Goal: Task Accomplishment & Management: Use online tool/utility

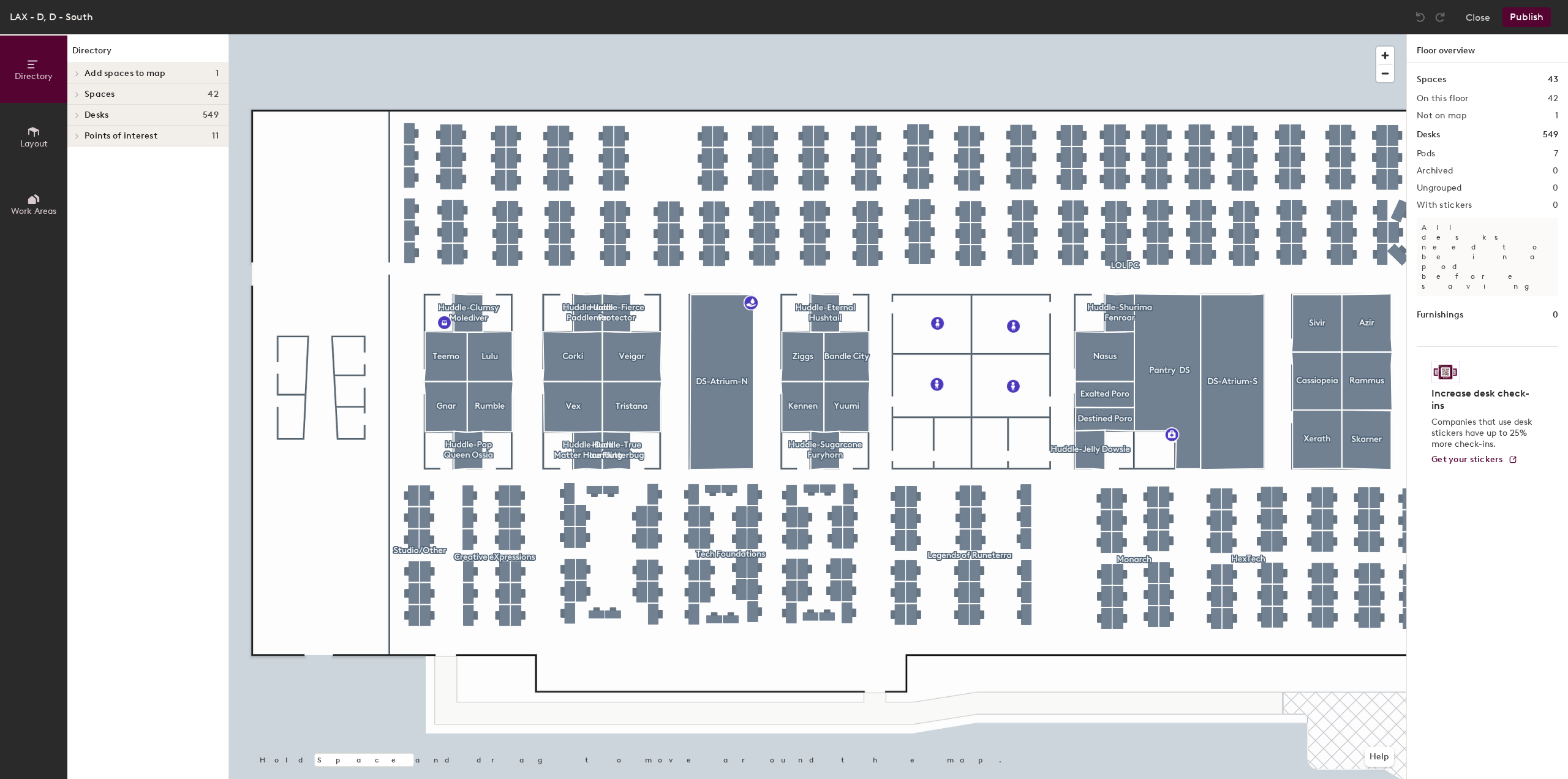
click at [78, 135] on icon at bounding box center [78, 135] width 5 height 6
click at [78, 135] on div at bounding box center [75, 136] width 16 height 20
click at [77, 117] on icon at bounding box center [78, 114] width 5 height 6
click at [75, 261] on icon at bounding box center [78, 260] width 5 height 6
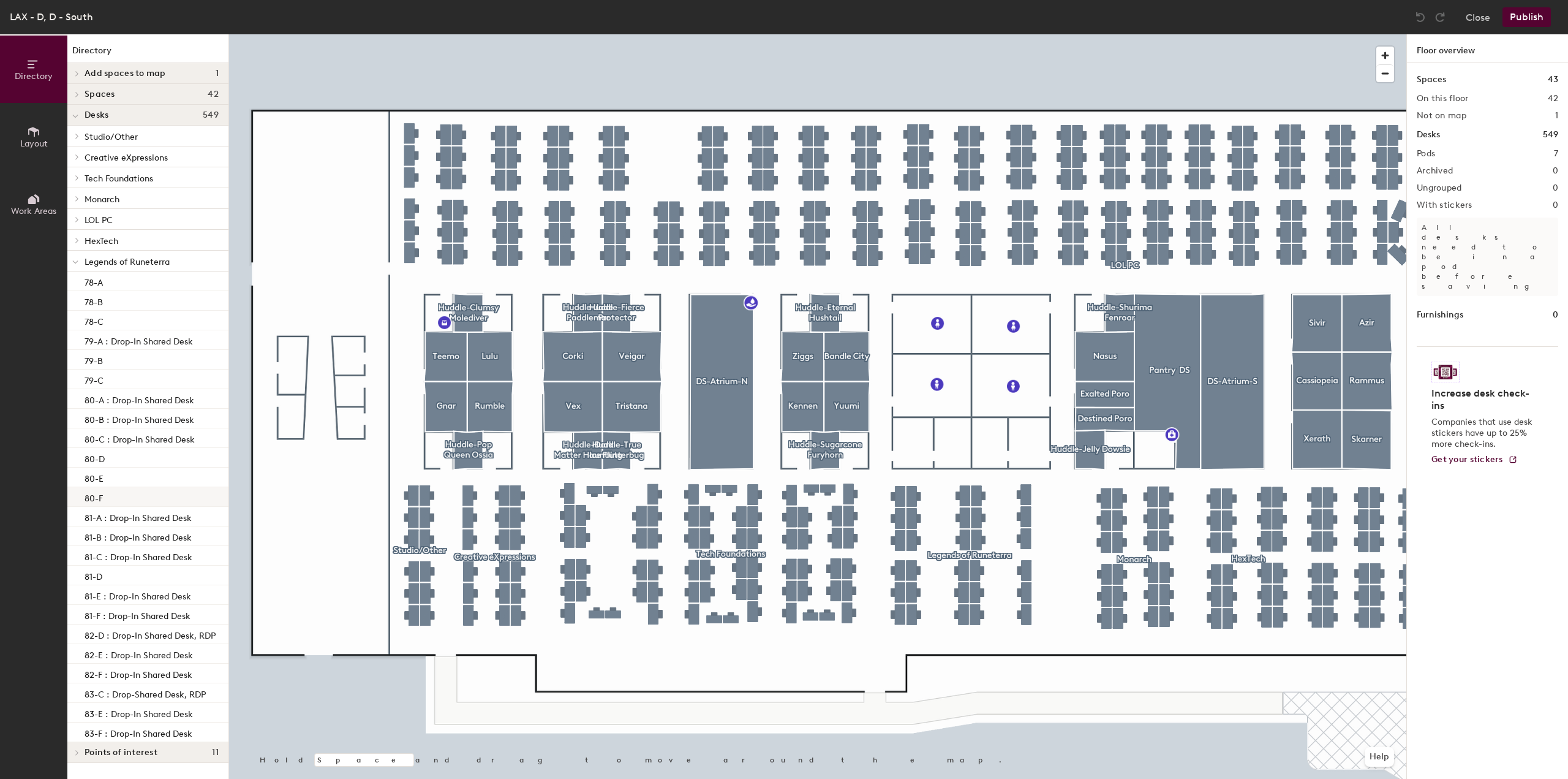
click at [112, 491] on div "80-F" at bounding box center [148, 497] width 161 height 20
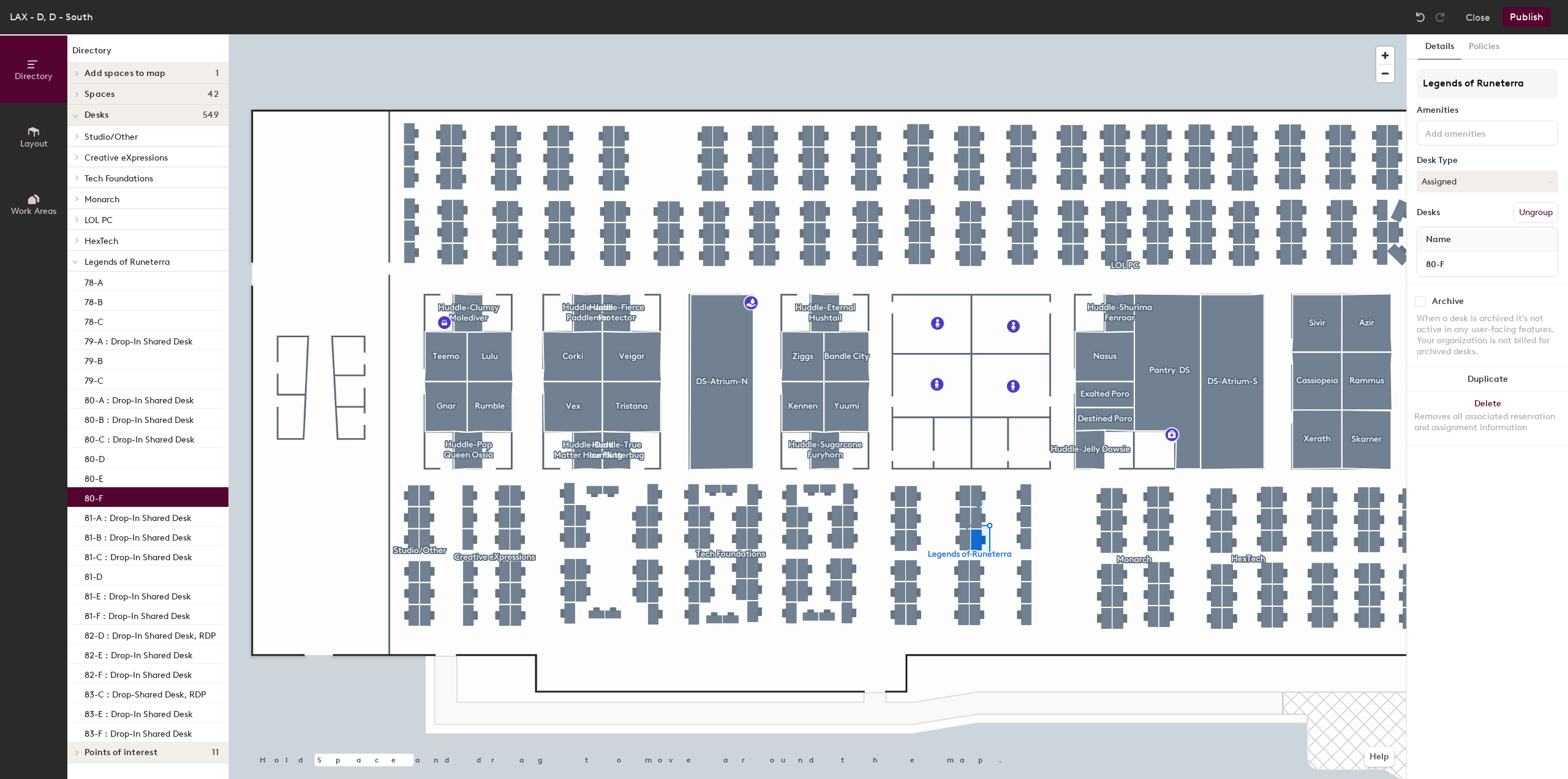
click at [78, 179] on icon at bounding box center [78, 177] width 5 height 6
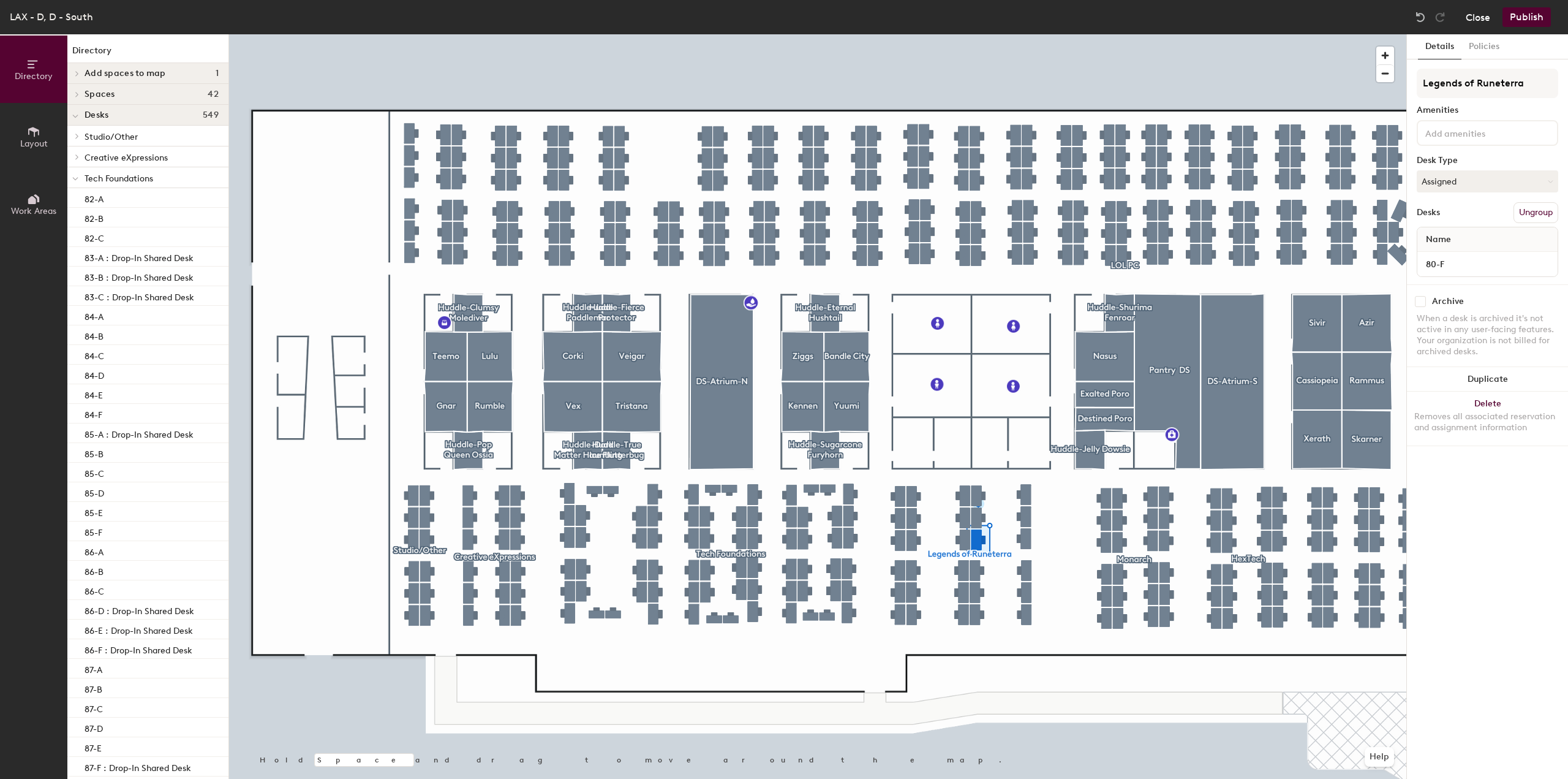
click at [1471, 21] on button "Close" at bounding box center [1477, 18] width 24 height 20
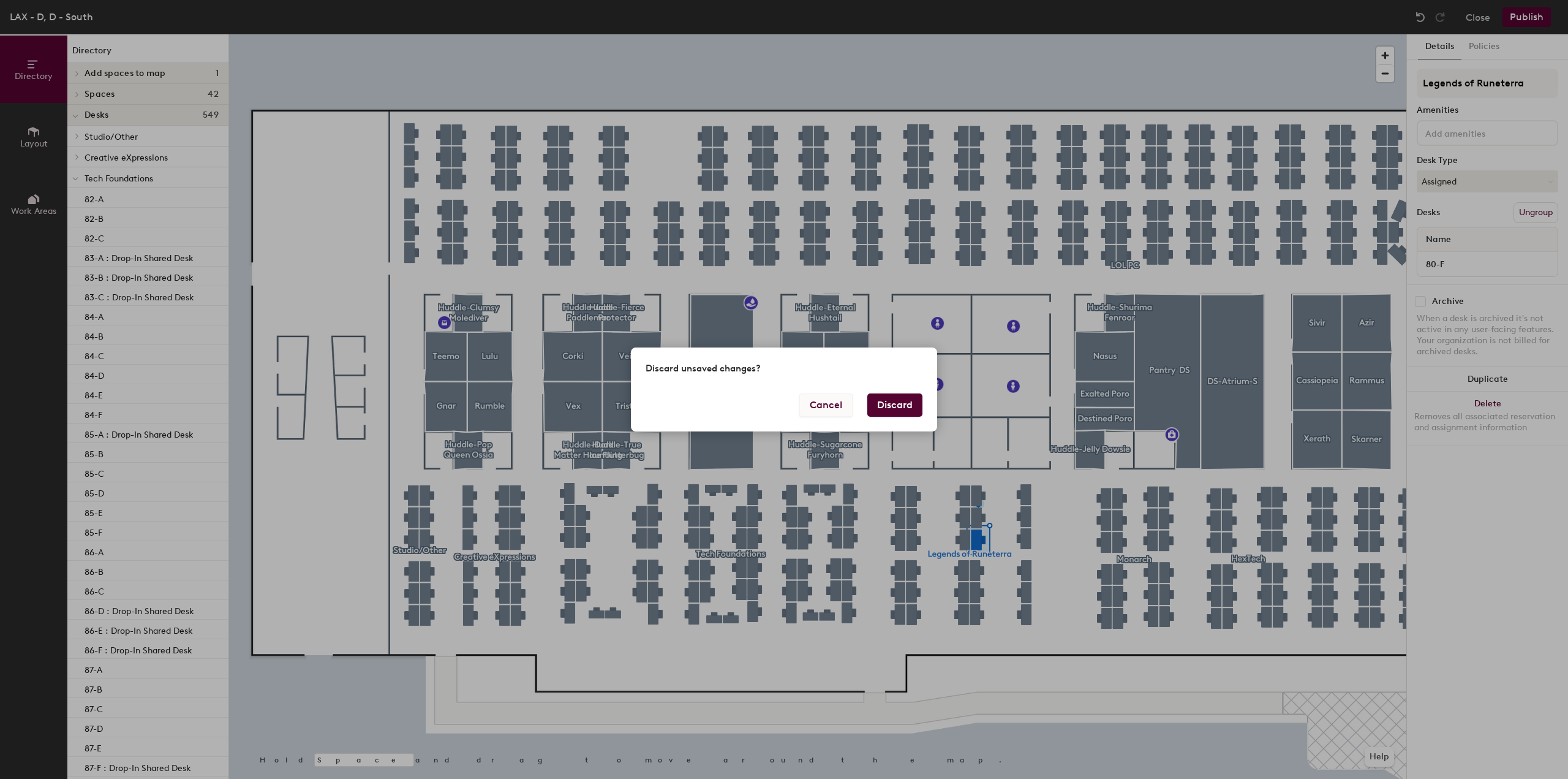
click at [834, 409] on button "Cancel" at bounding box center [826, 405] width 53 height 23
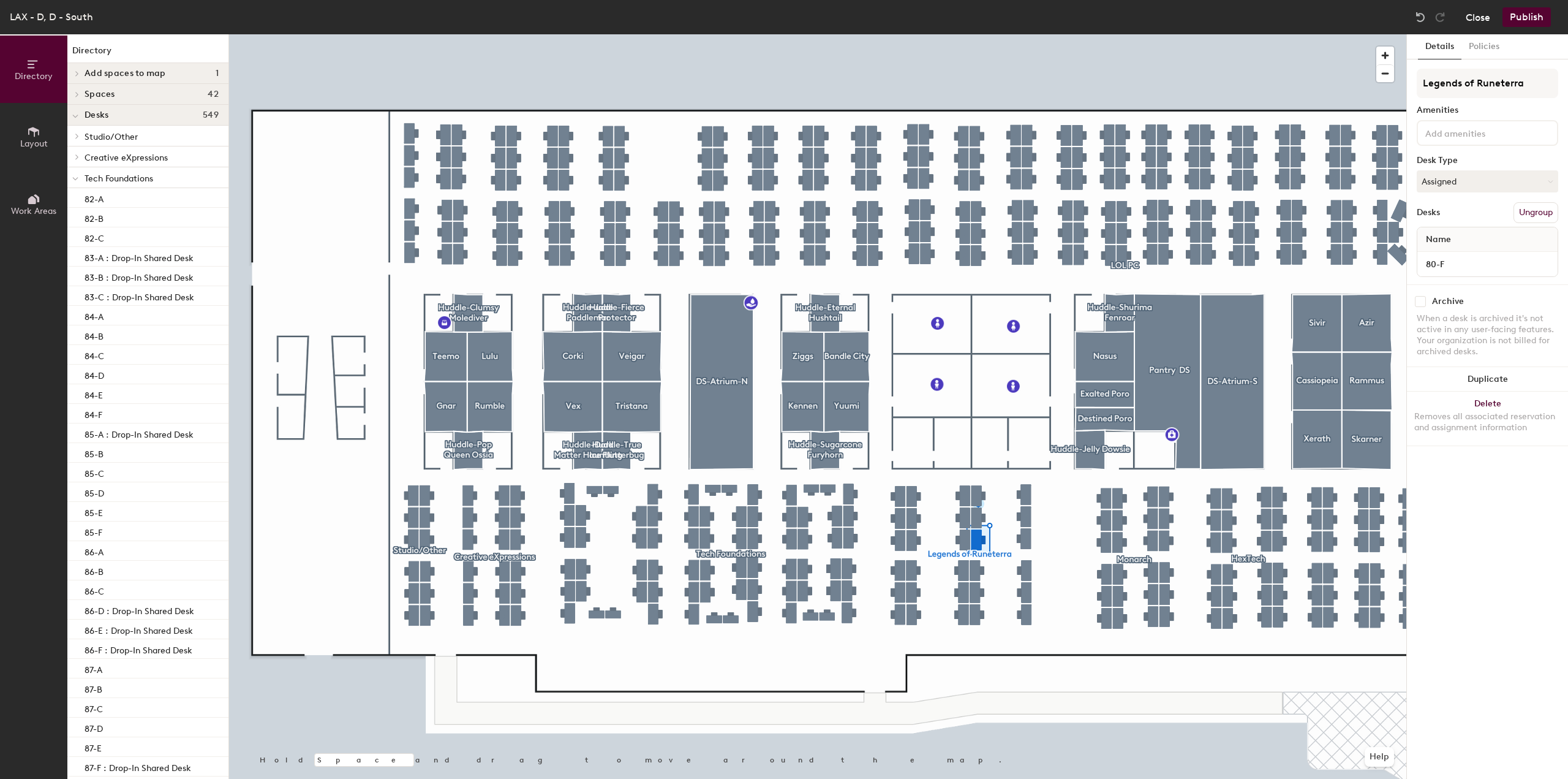
click at [1480, 20] on button "Close" at bounding box center [1477, 18] width 24 height 20
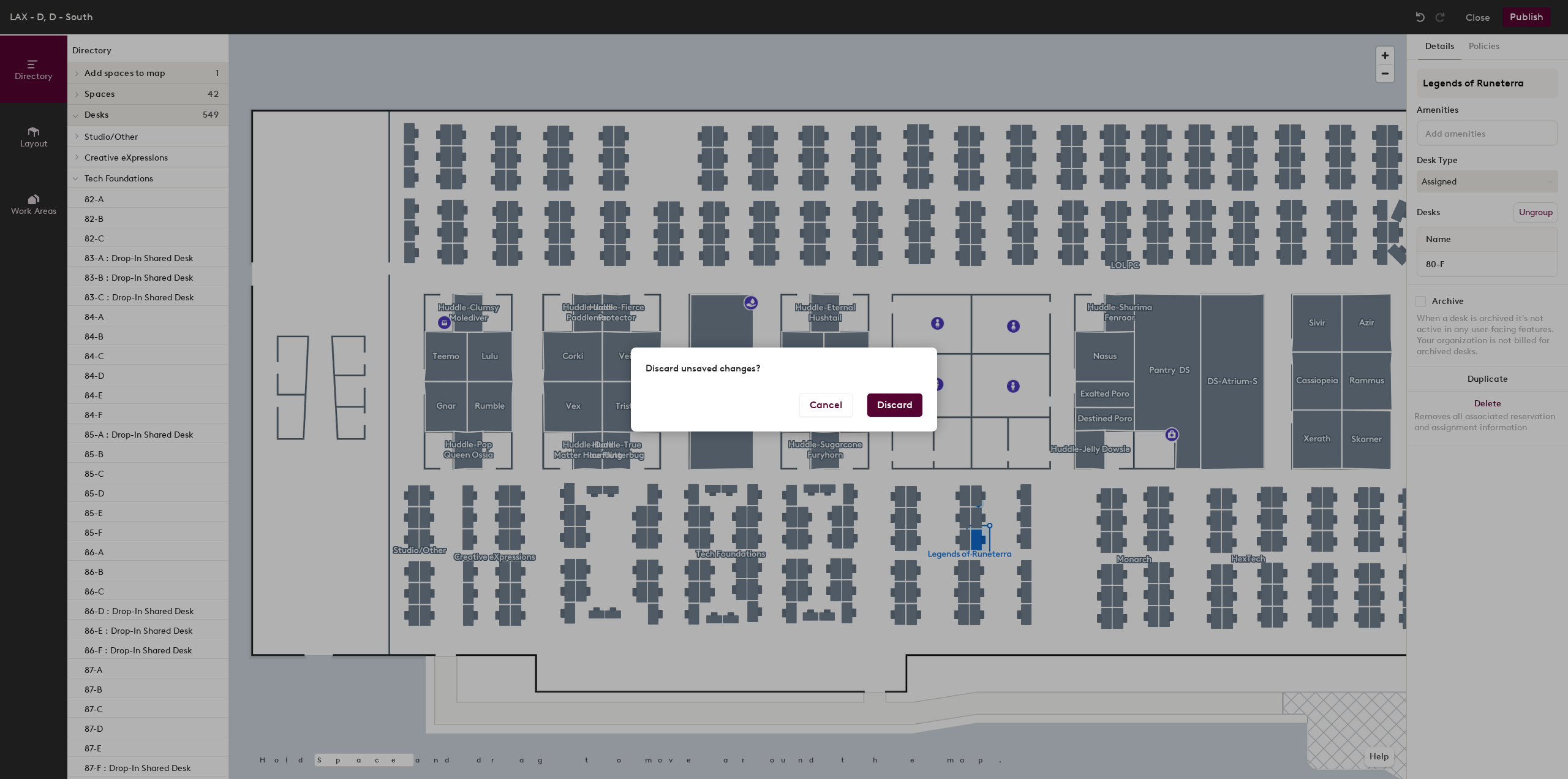
click at [892, 397] on button "Discard" at bounding box center [894, 405] width 55 height 23
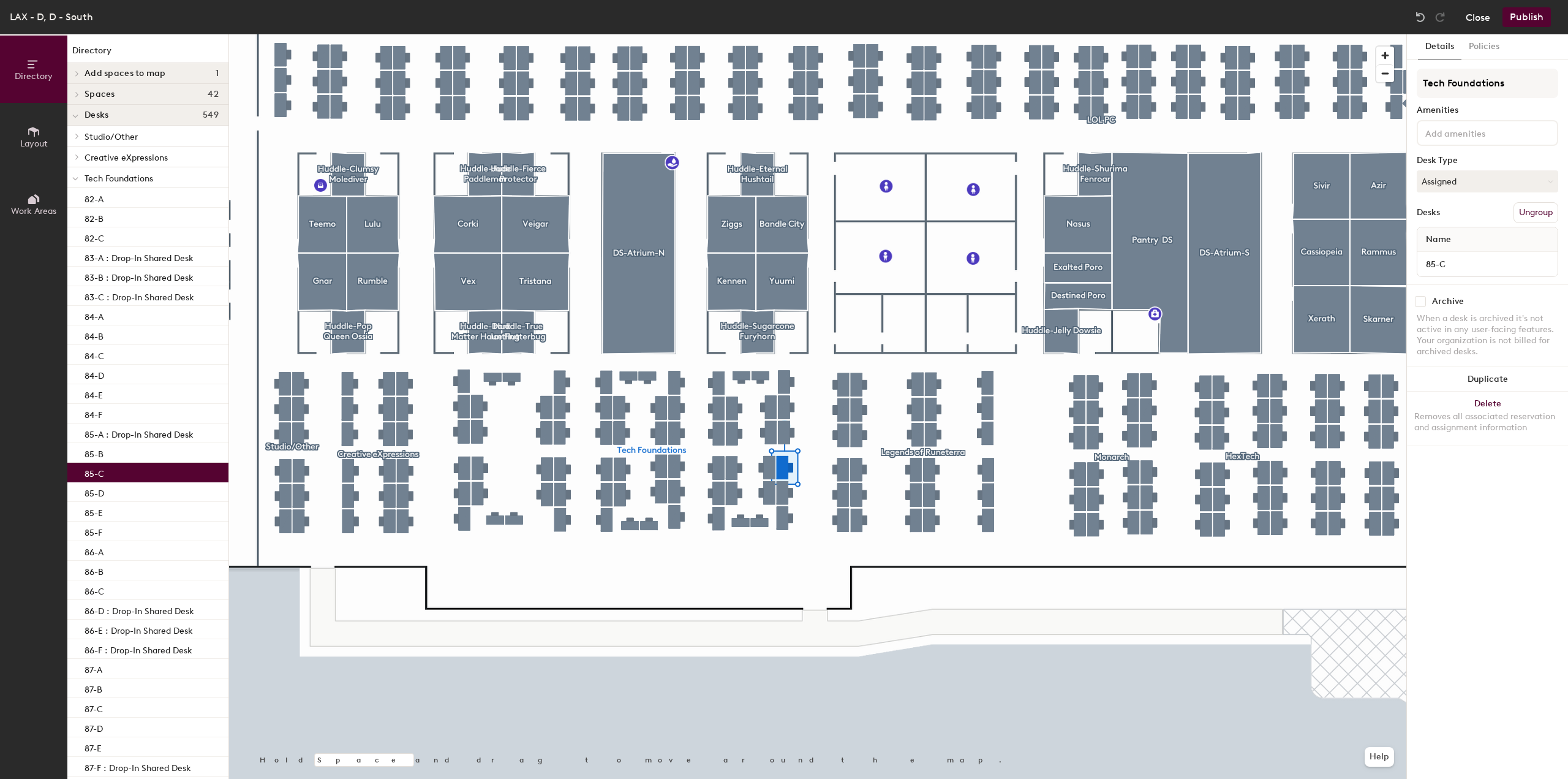
click at [1480, 19] on button "Close" at bounding box center [1477, 18] width 24 height 20
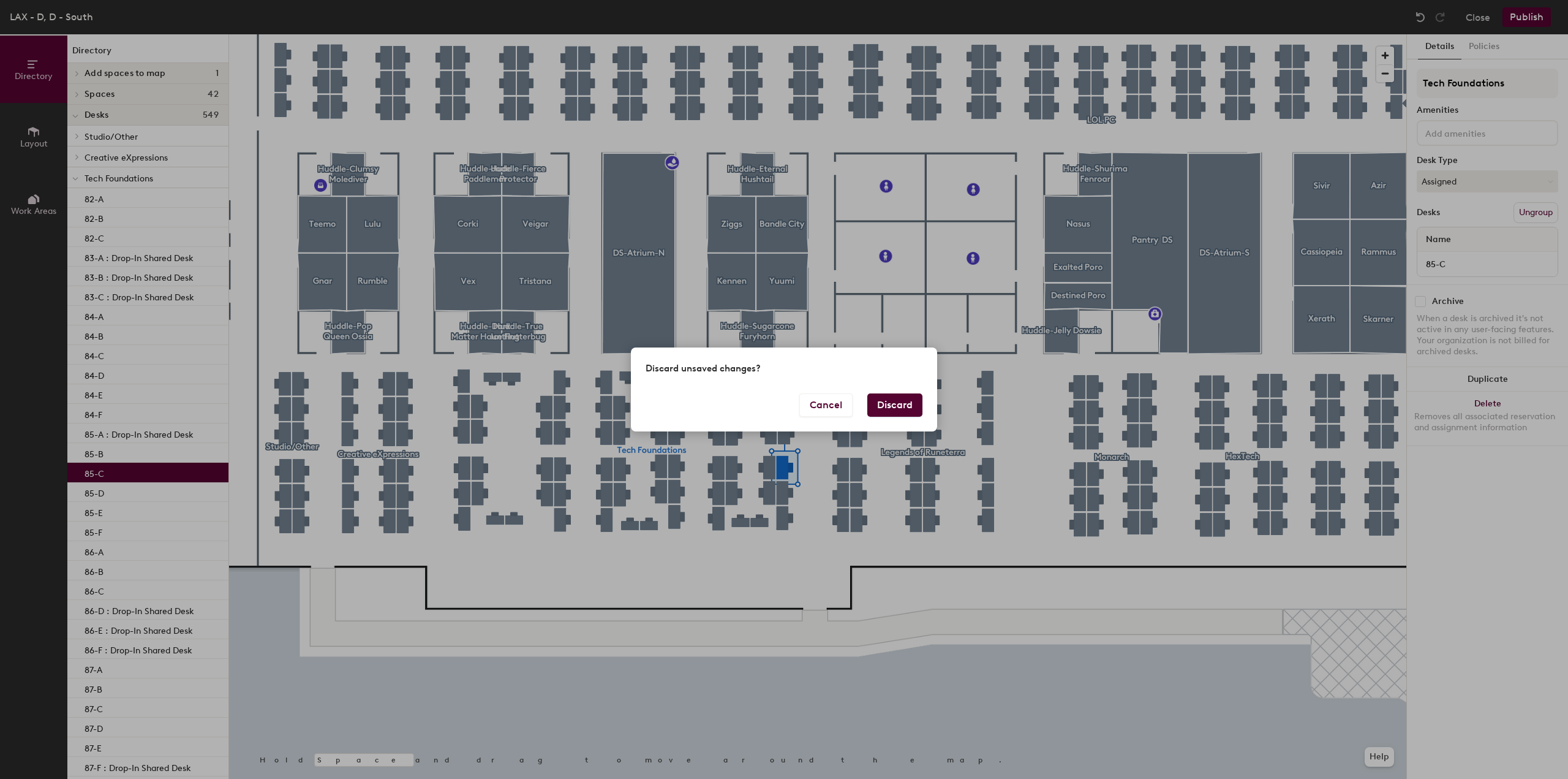
click at [899, 404] on button "Discard" at bounding box center [894, 405] width 55 height 23
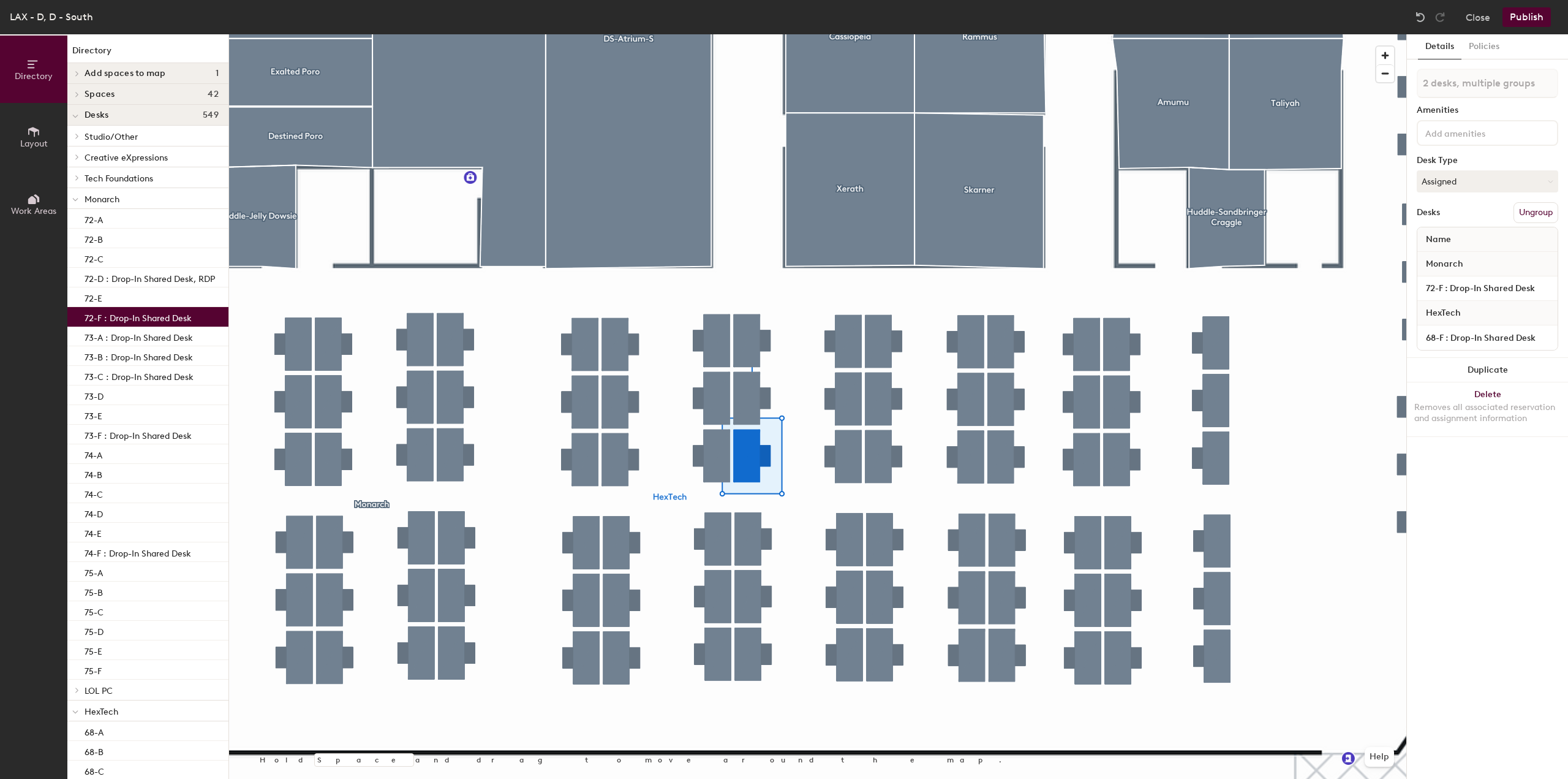
click at [503, 34] on div at bounding box center [818, 34] width 1177 height 0
click at [1471, 271] on input "72-F : Drop-In Shared Desk" at bounding box center [1487, 264] width 135 height 18
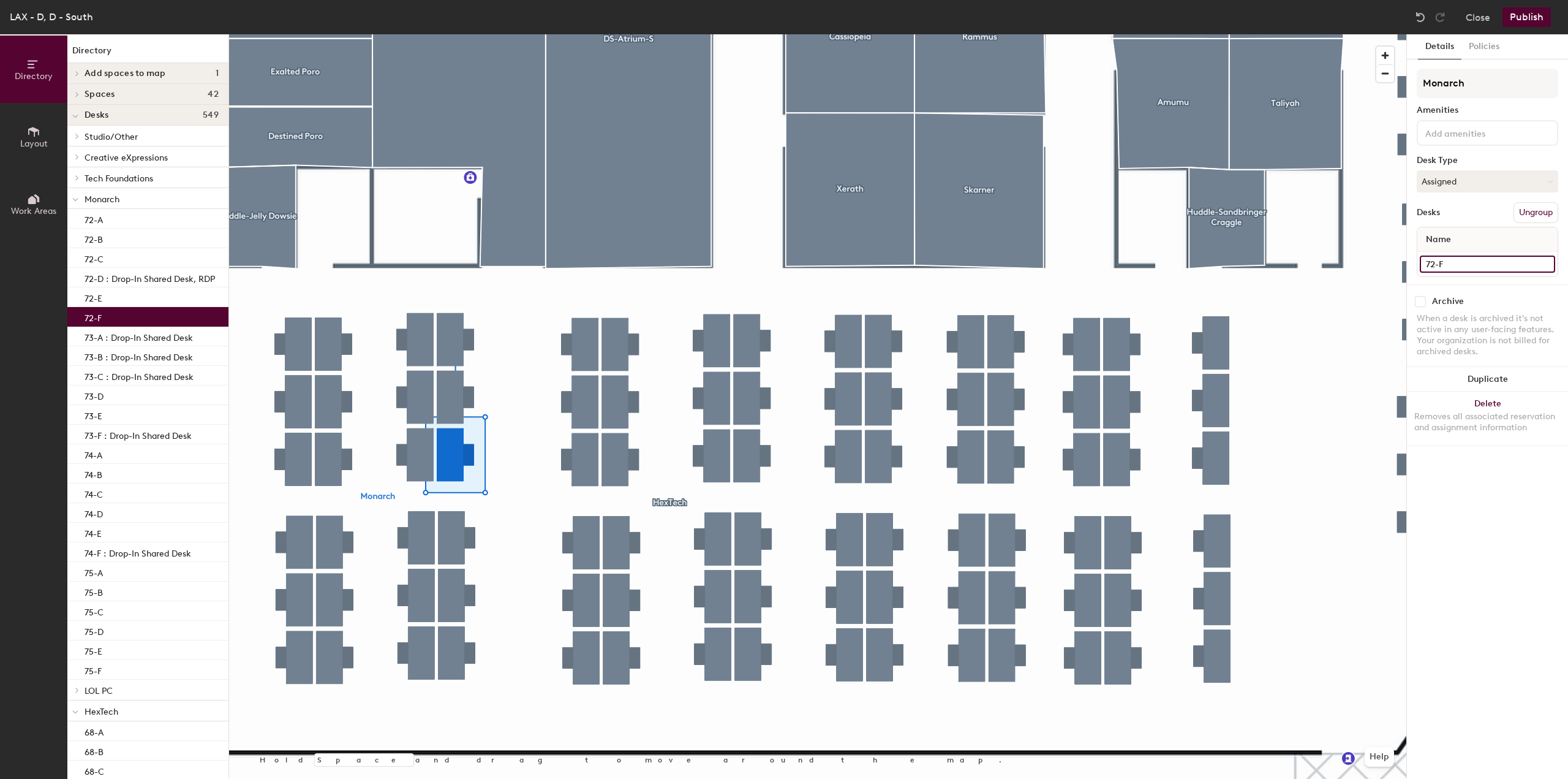
type input "72-F"
click at [1531, 15] on button "Publish" at bounding box center [1526, 18] width 48 height 20
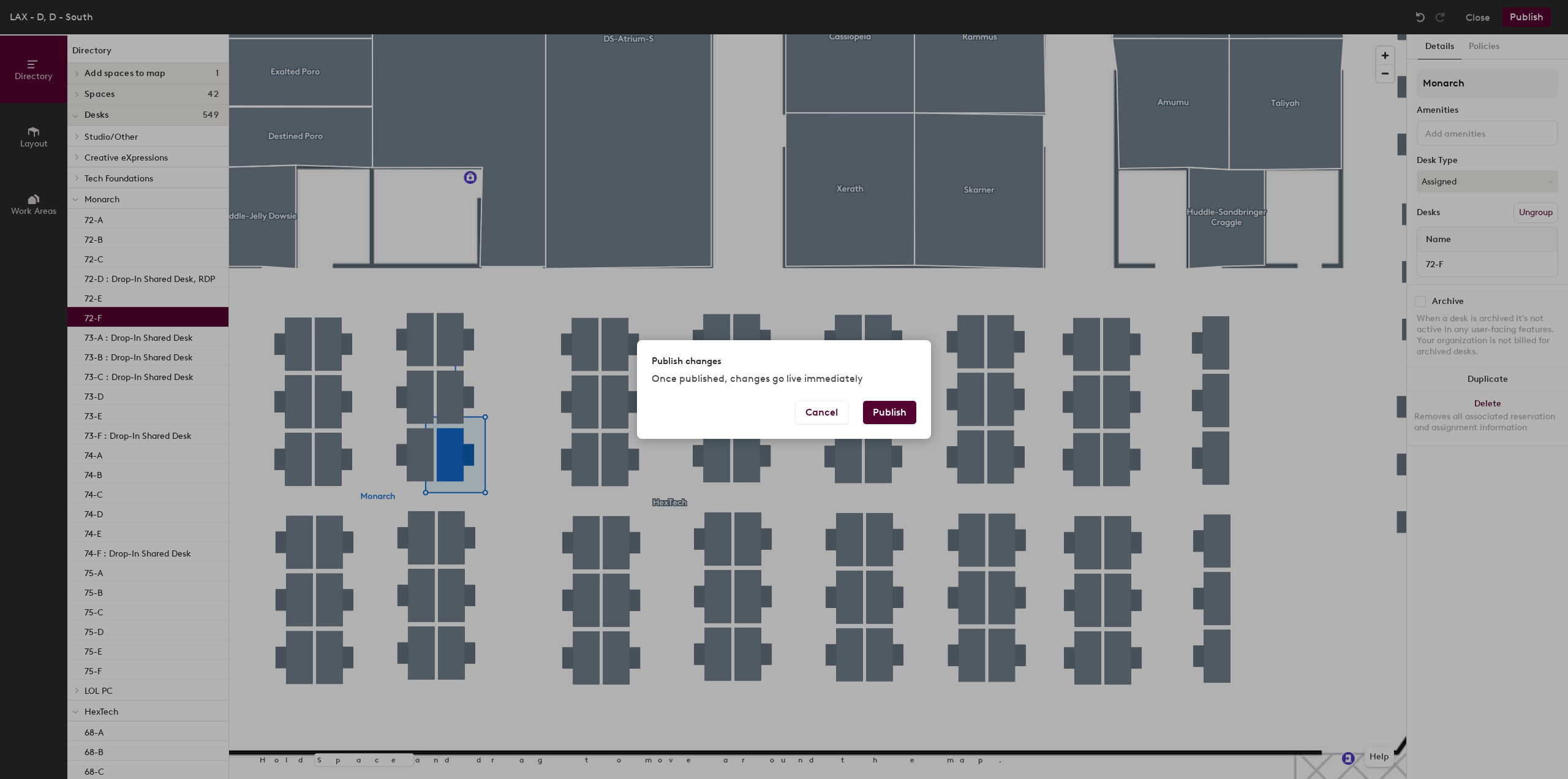
click at [894, 409] on button "Publish" at bounding box center [889, 412] width 53 height 23
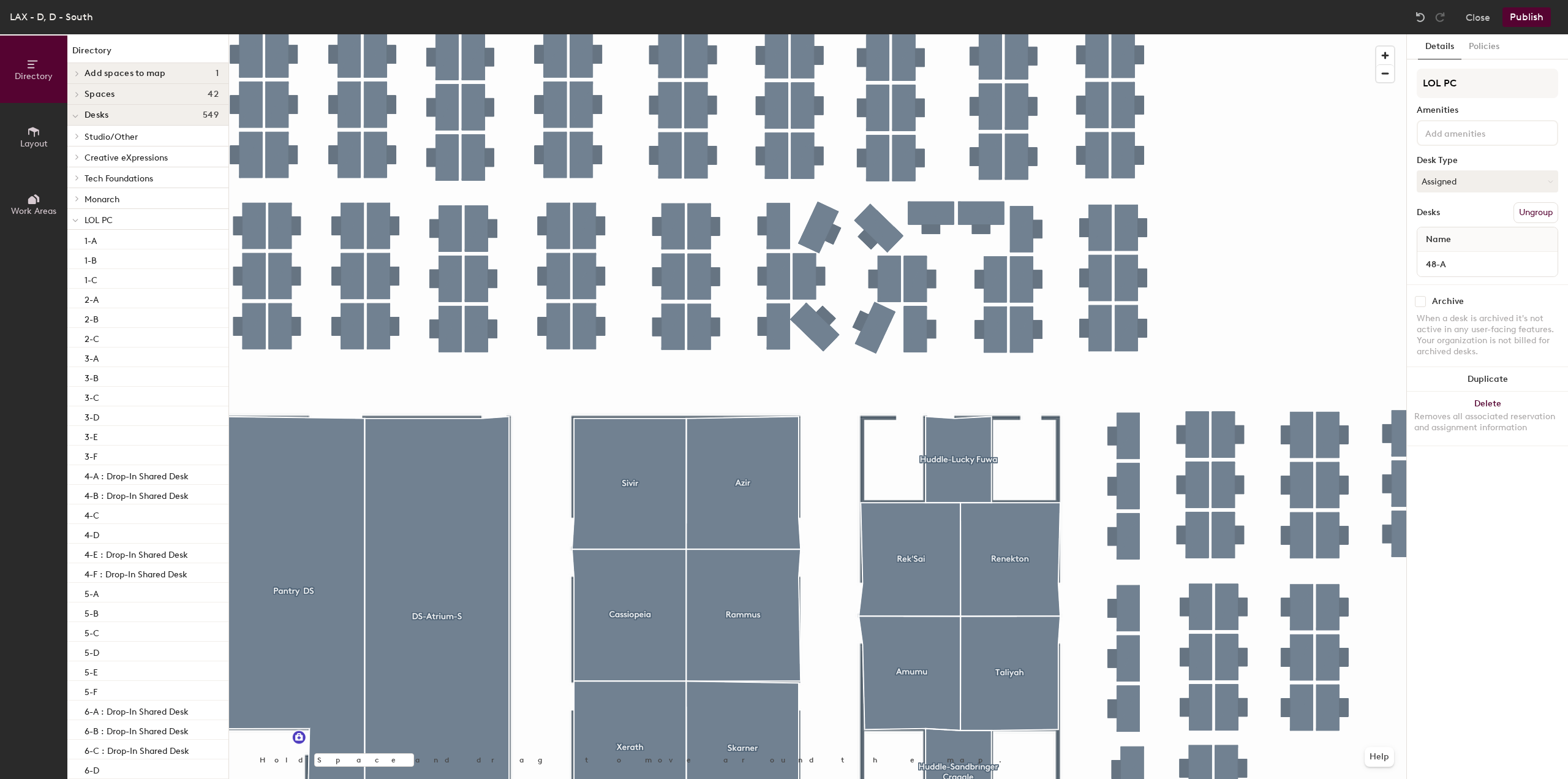
click at [1232, 34] on div at bounding box center [818, 34] width 1177 height 0
click at [1464, 264] on input "48-E : Drop-In Shared Desk" at bounding box center [1487, 264] width 135 height 18
click at [1445, 264] on input "48-E : Drop-In Shared Desk" at bounding box center [1487, 264] width 135 height 18
type input "48-E"
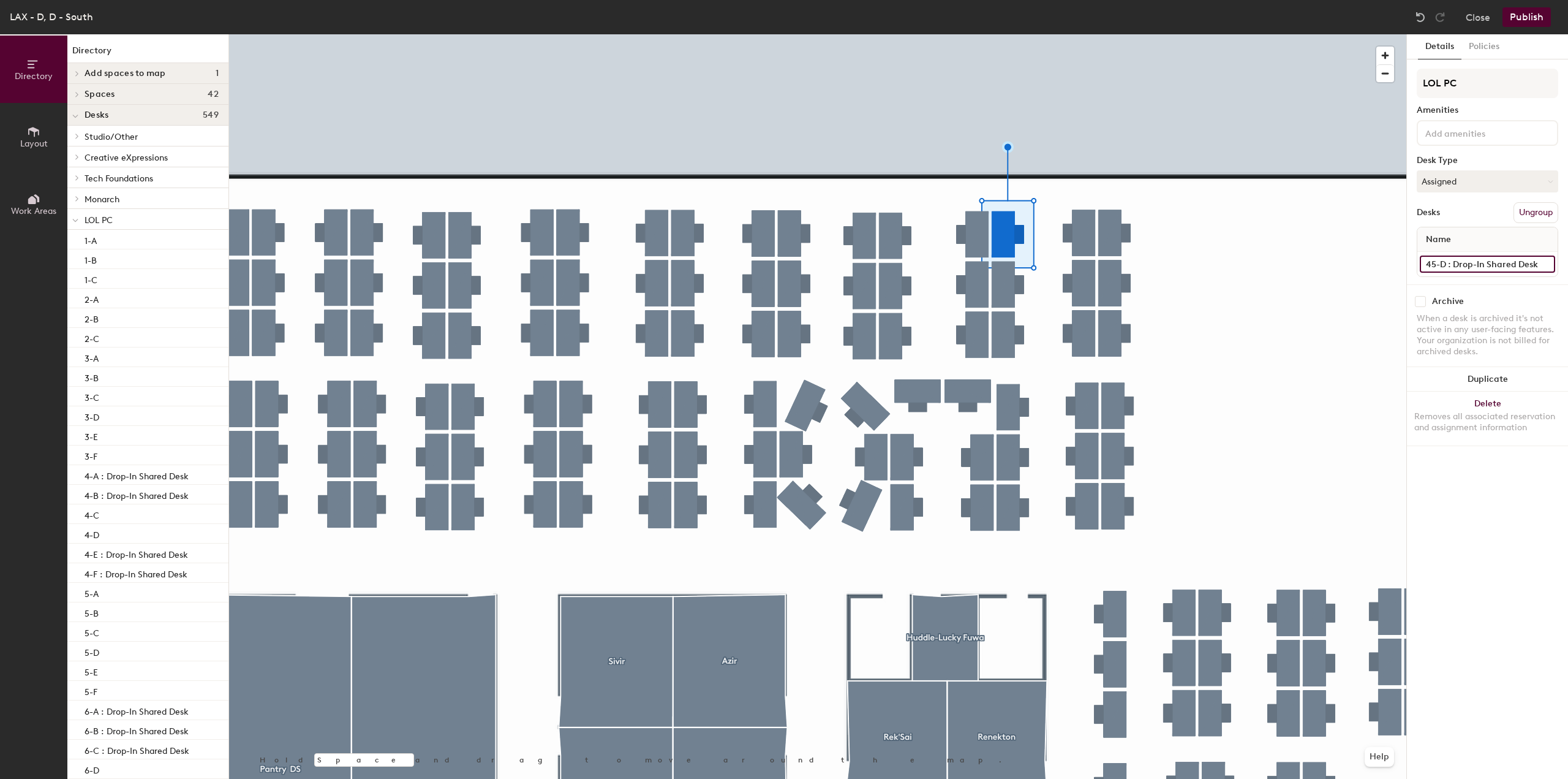
click at [1457, 257] on input "45-D : Drop-In Shared Desk" at bounding box center [1487, 264] width 135 height 18
type input "45-D"
click at [1162, 34] on div at bounding box center [818, 34] width 1177 height 0
click at [1185, 34] on div at bounding box center [818, 34] width 1177 height 0
click at [1462, 262] on input "46-F : Drop-In Shared Desk" at bounding box center [1487, 264] width 135 height 18
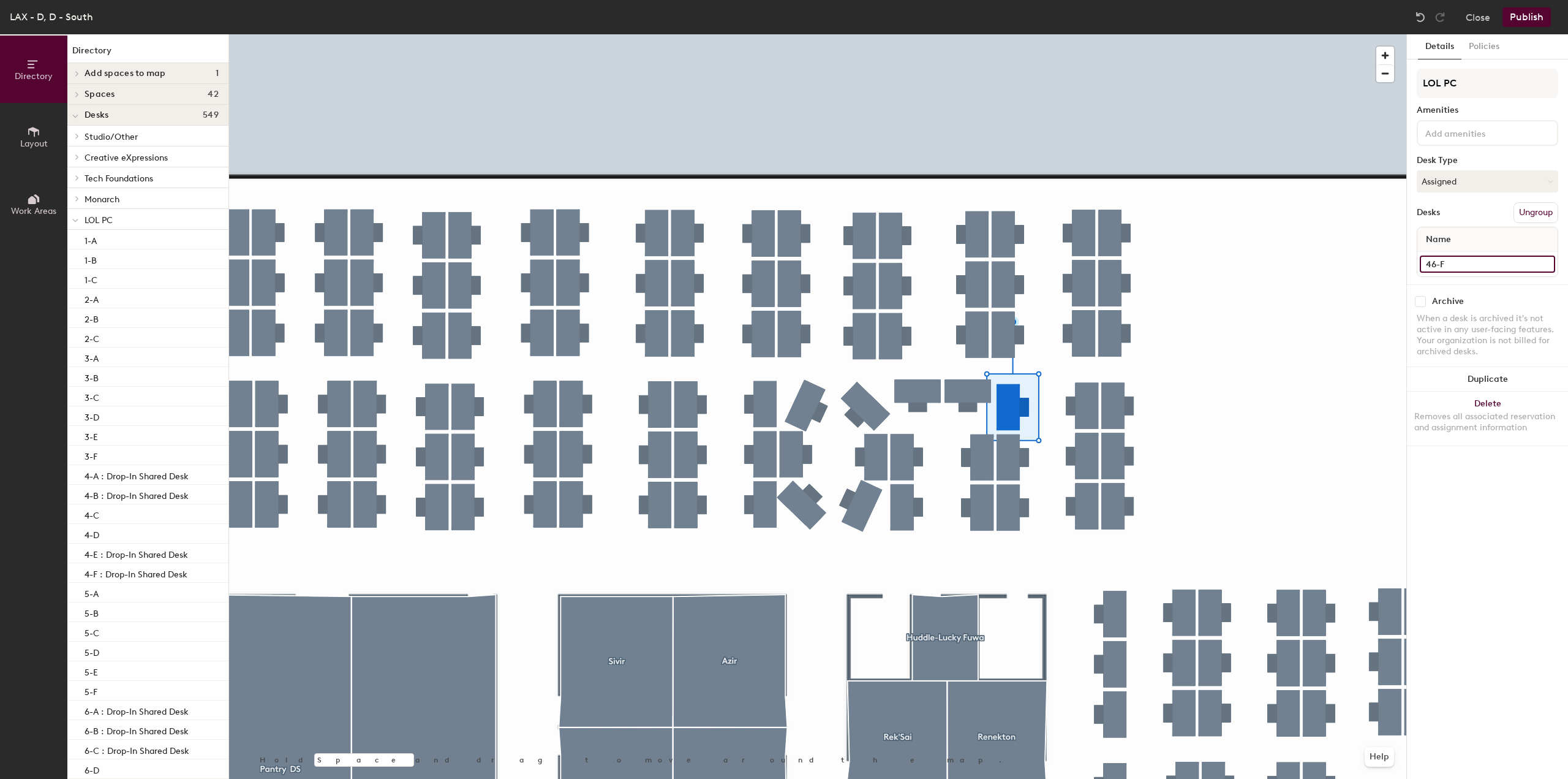
type input "46-F"
click at [1515, 26] on button "Publish" at bounding box center [1526, 18] width 48 height 20
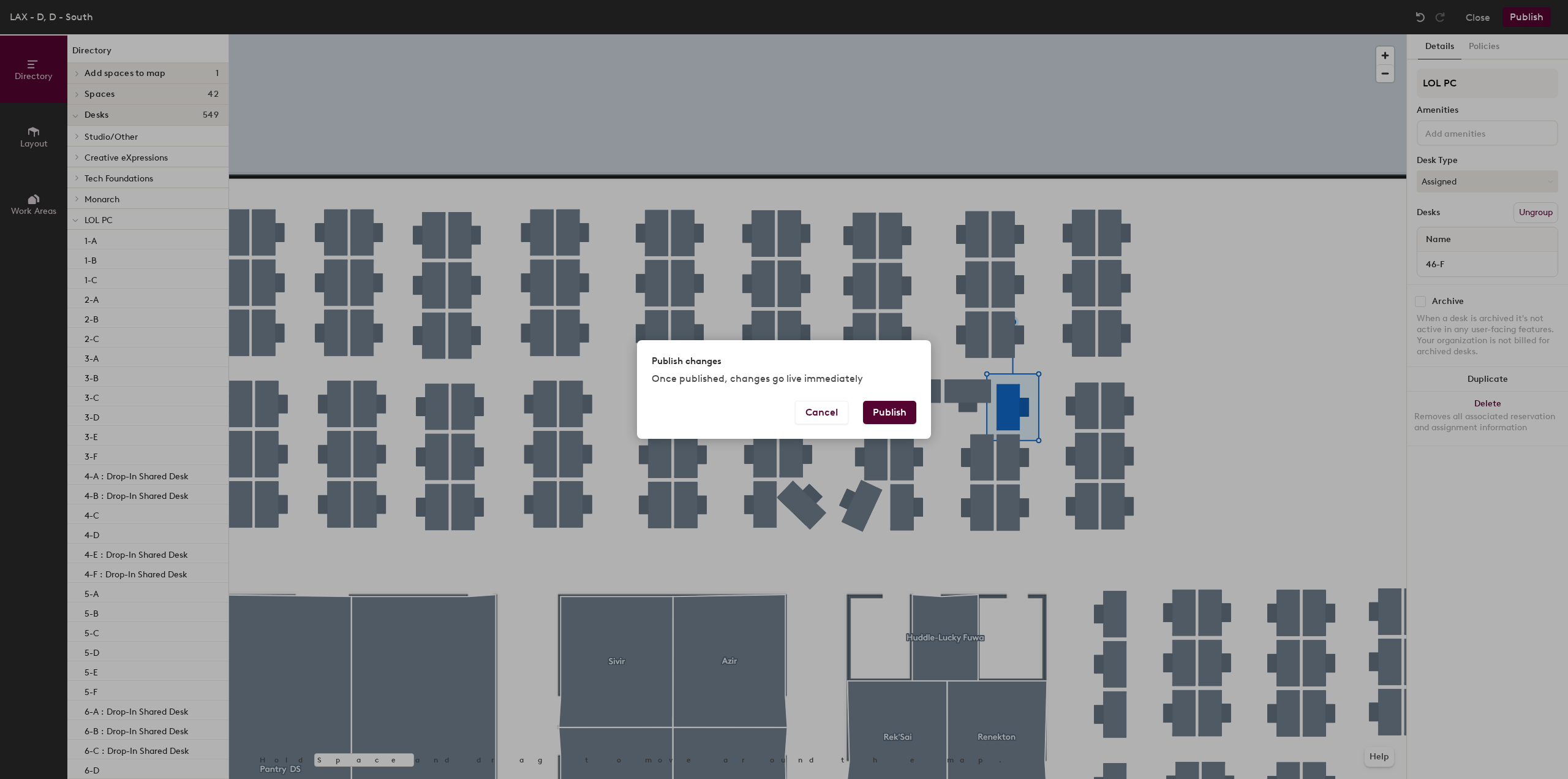
click at [889, 412] on button "Publish" at bounding box center [889, 412] width 53 height 23
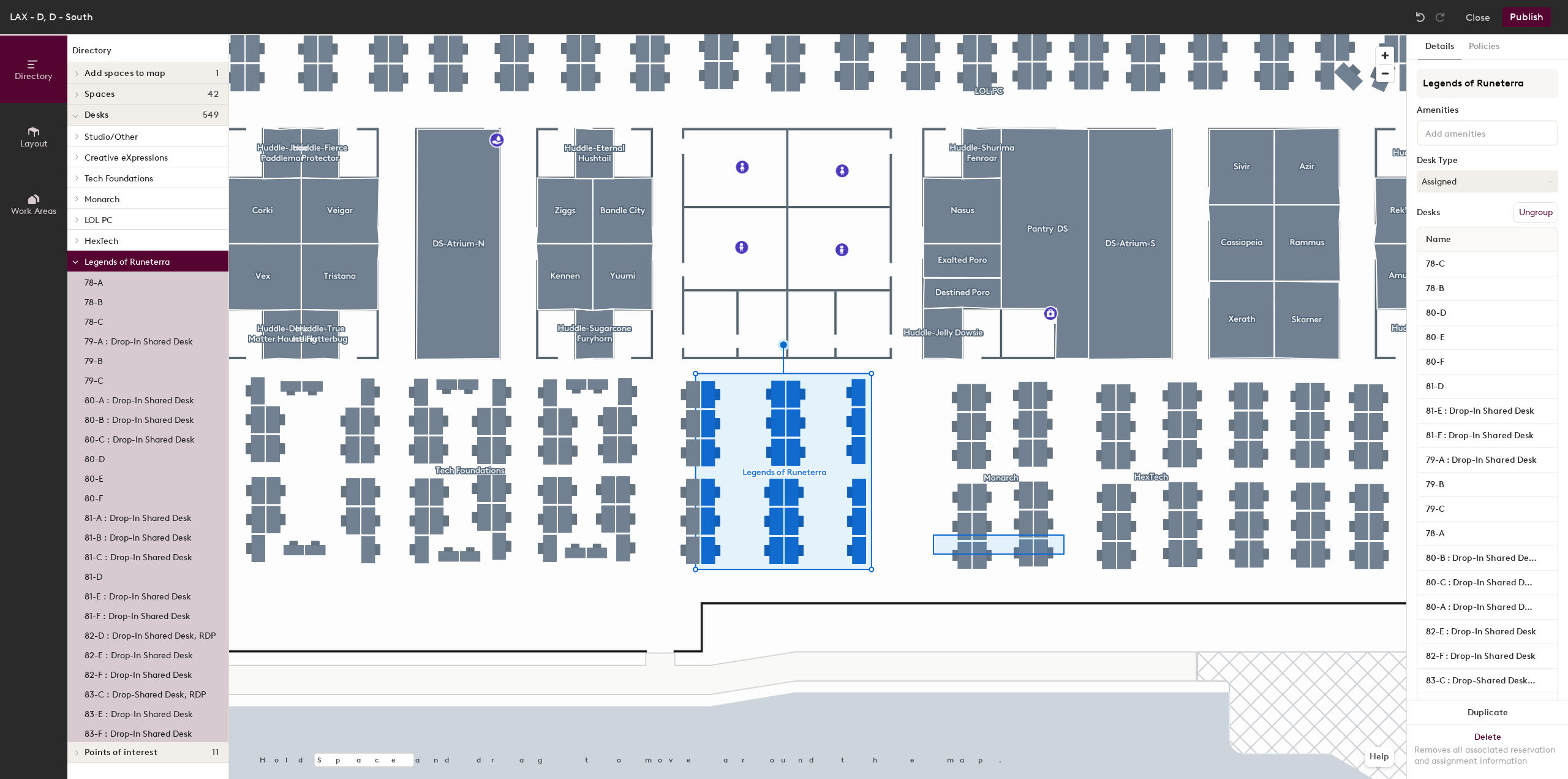
click at [1063, 34] on div at bounding box center [818, 34] width 1177 height 0
